Goal: Transaction & Acquisition: Obtain resource

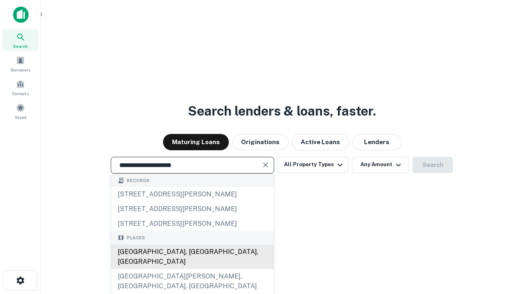
click at [192, 269] on div "Santa Monica, CA, USA" at bounding box center [192, 257] width 163 height 24
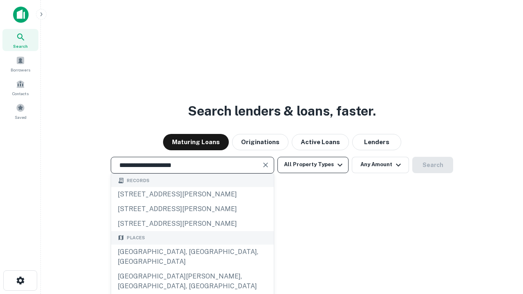
type input "**********"
click at [313, 165] on button "All Property Types" at bounding box center [312, 165] width 71 height 16
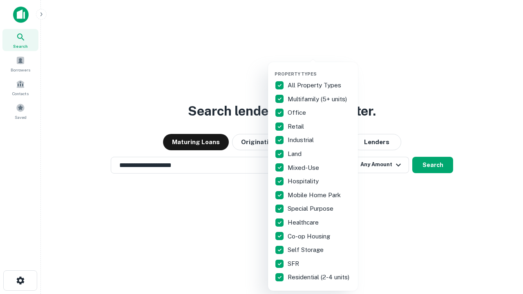
click at [319, 69] on button "button" at bounding box center [319, 69] width 90 height 0
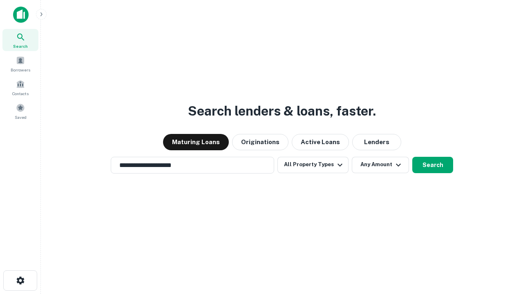
scroll to position [5, 98]
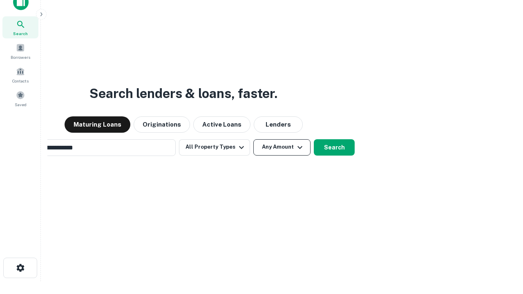
click at [253, 139] on button "Any Amount" at bounding box center [281, 147] width 57 height 16
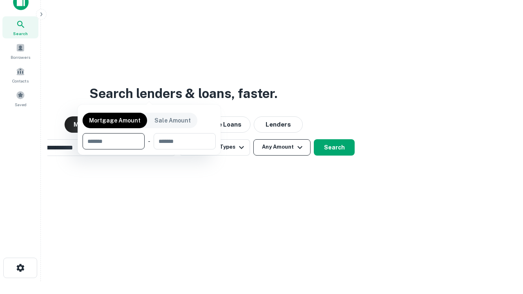
scroll to position [13, 0]
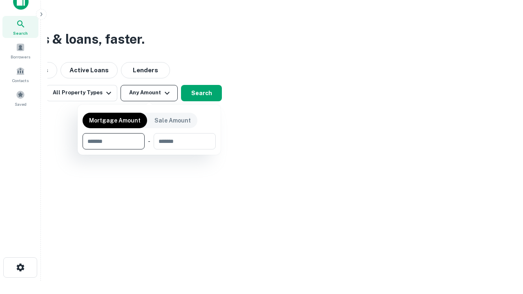
type input "*******"
click at [149, 149] on button "button" at bounding box center [148, 149] width 133 height 0
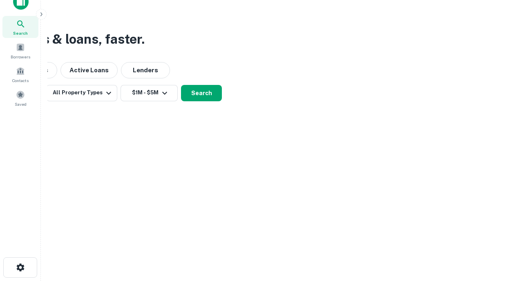
scroll to position [13, 0]
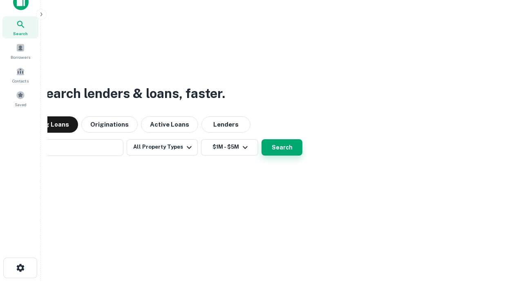
click at [261, 139] on button "Search" at bounding box center [281, 147] width 41 height 16
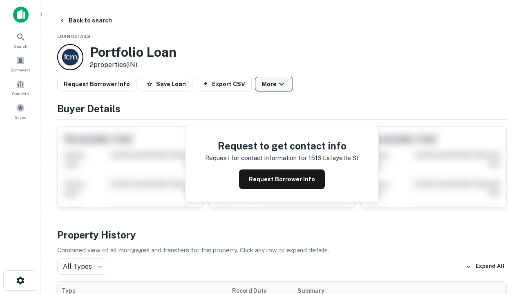
click at [274, 84] on button "More" at bounding box center [274, 84] width 38 height 15
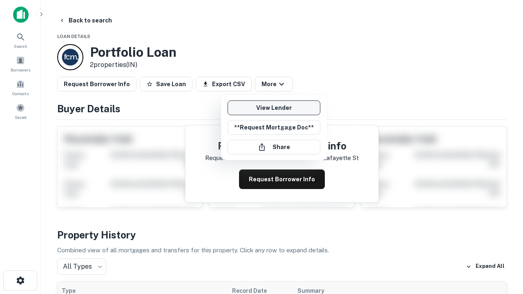
click at [274, 108] on link "View Lender" at bounding box center [273, 107] width 93 height 15
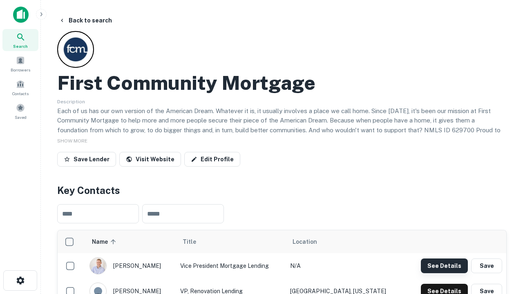
click at [444, 265] on button "See Details" at bounding box center [444, 265] width 47 height 15
click at [20, 281] on icon "button" at bounding box center [21, 281] width 10 height 10
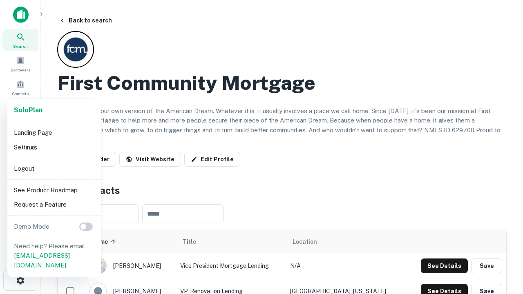
click at [54, 168] on li "Logout" at bounding box center [54, 168] width 87 height 15
